Goal: Navigation & Orientation: Understand site structure

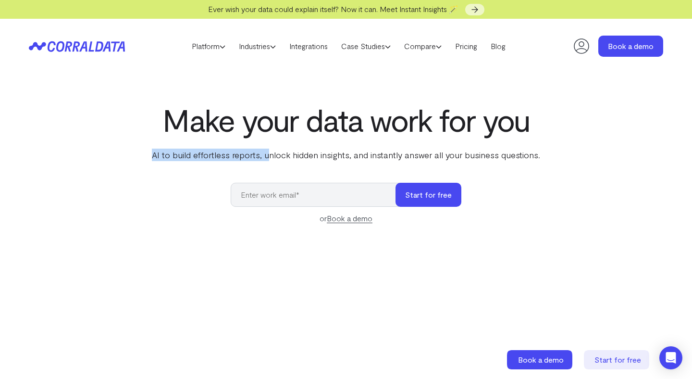
drag, startPoint x: 149, startPoint y: 155, endPoint x: 270, endPoint y: 155, distance: 121.1
click at [270, 155] on div "Make your data work for you AI to build effortless reports, unlock hidden insig…" at bounding box center [346, 316] width 692 height 429
click at [256, 49] on link "Industries" at bounding box center [257, 46] width 50 height 14
